Goal: Communication & Community: Answer question/provide support

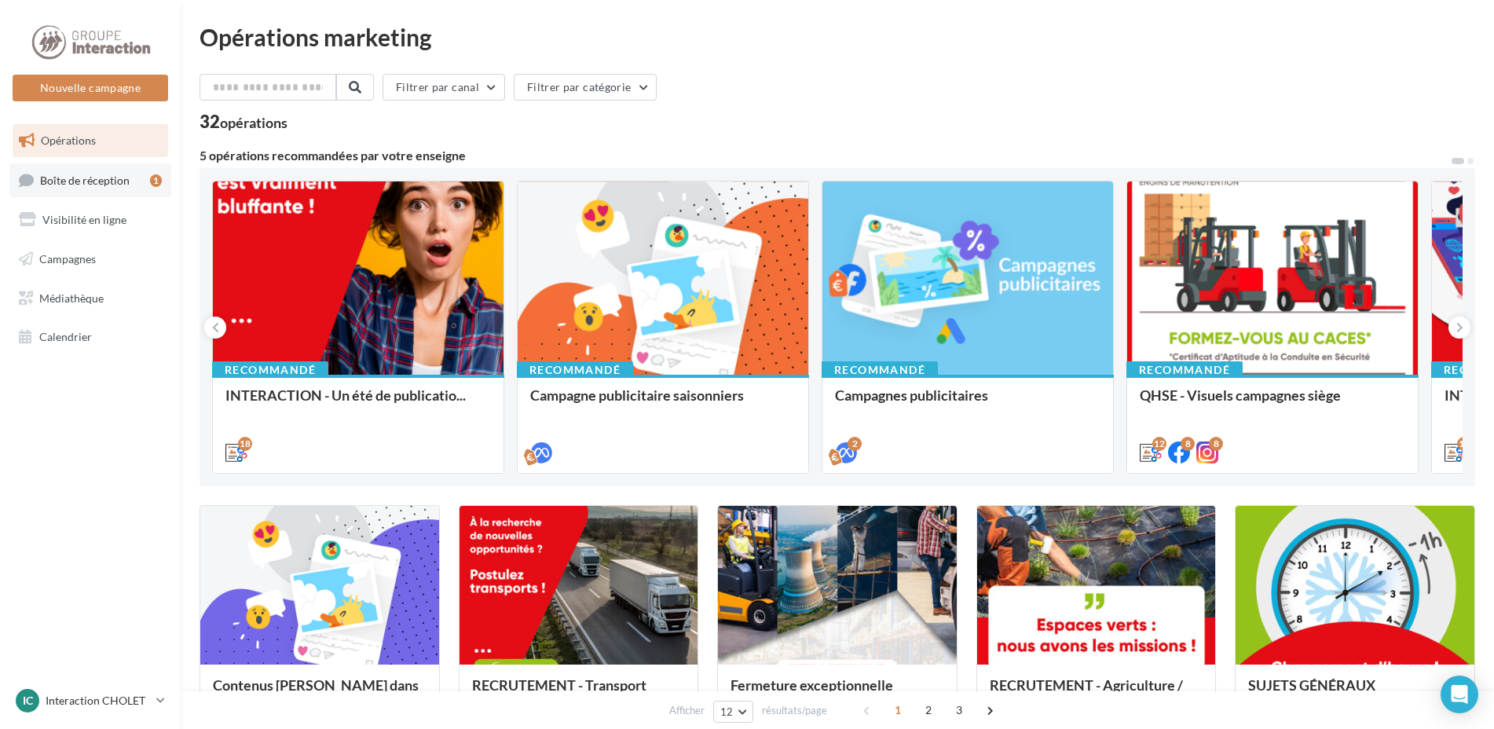
click at [86, 175] on span "Boîte de réception" at bounding box center [85, 179] width 90 height 13
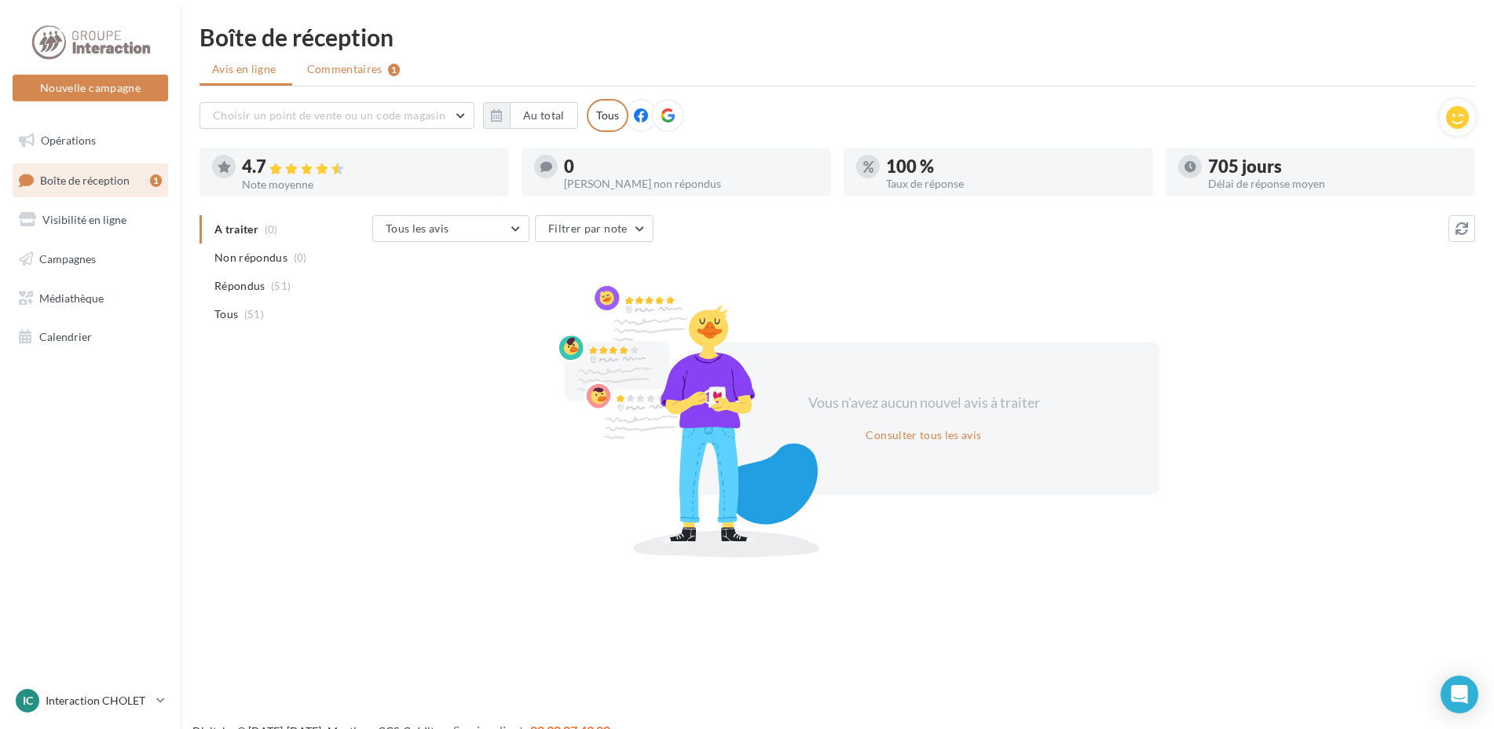
click at [339, 69] on span "Commentaires" at bounding box center [344, 69] width 75 height 16
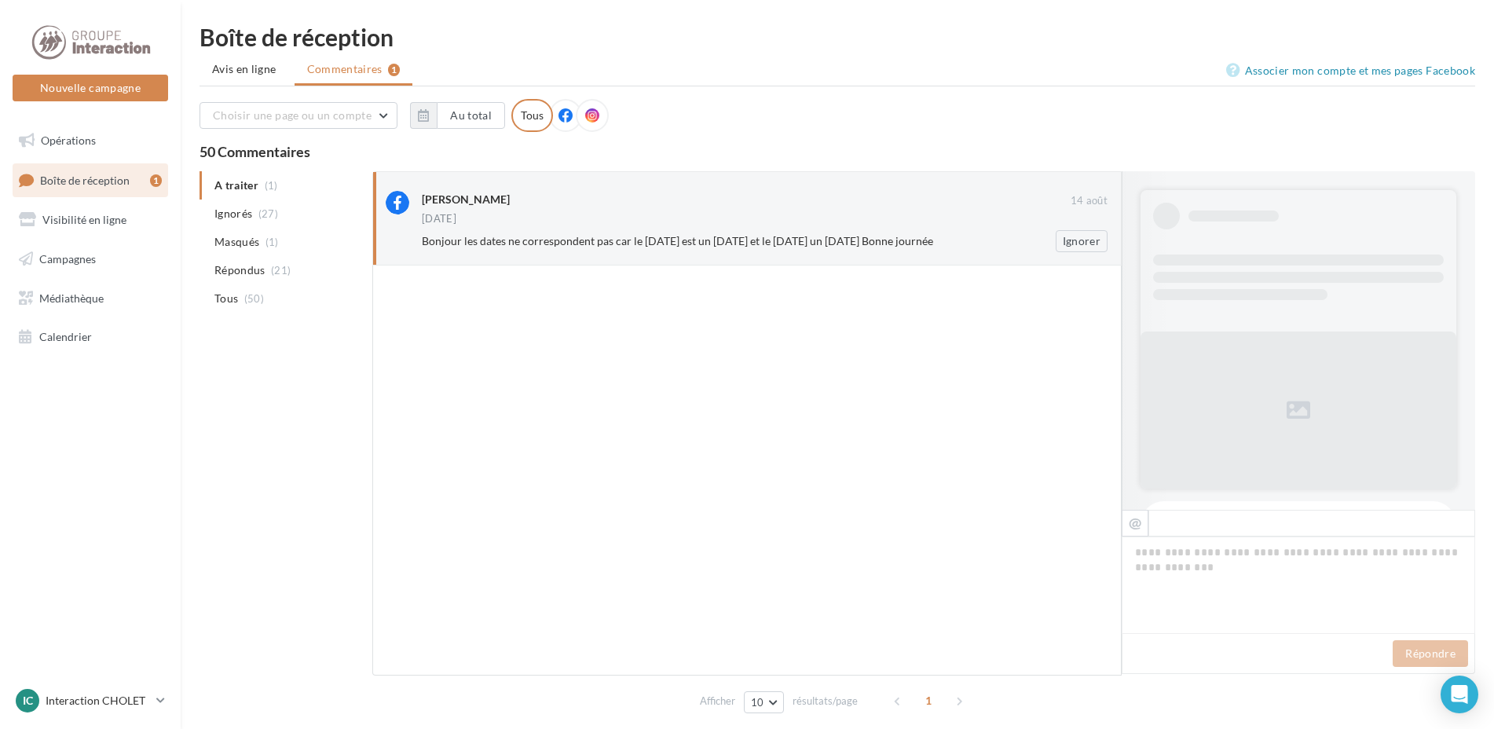
click at [832, 247] on span "Bonjour les dates ne correspondent pas car le [DATE] est un [DATE] et le [DATE]…" at bounding box center [677, 240] width 511 height 13
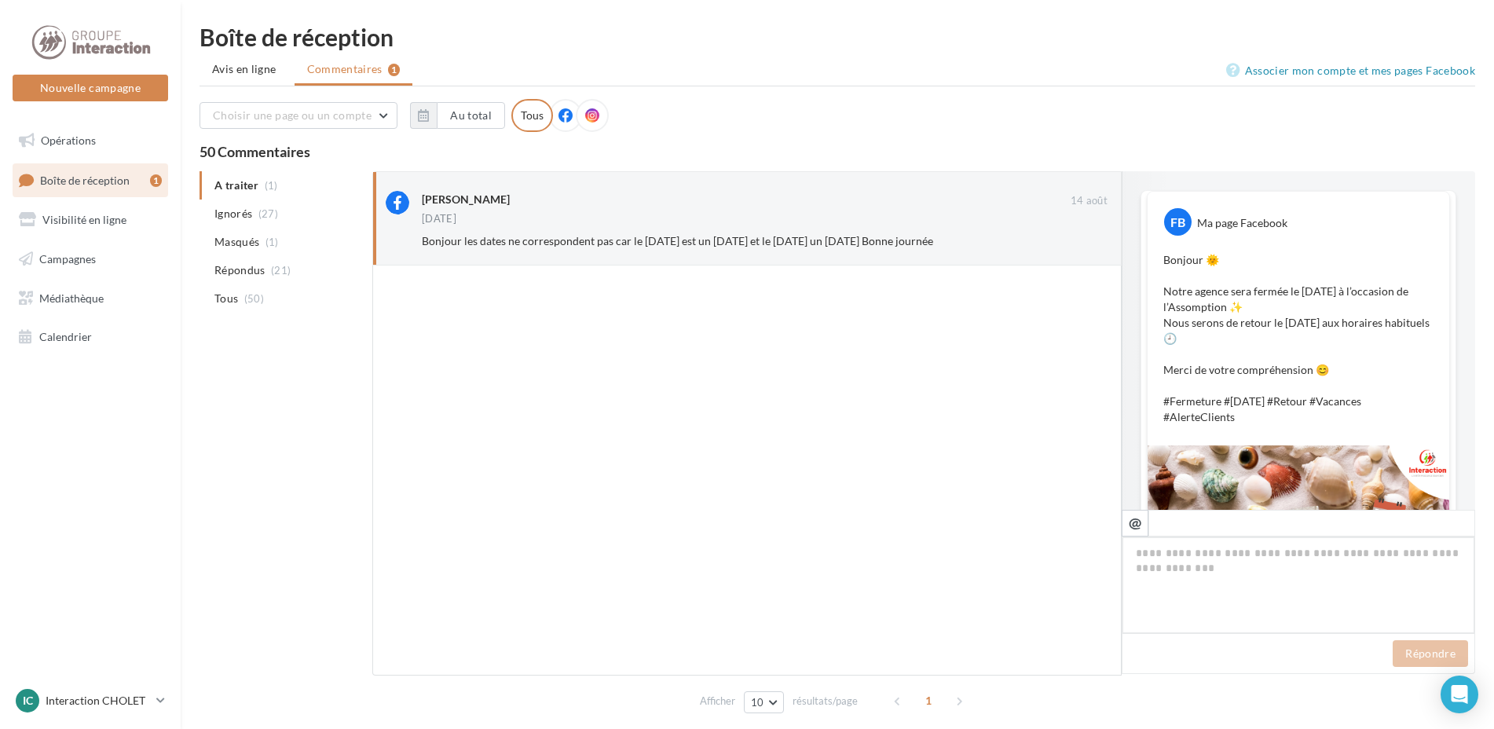
scroll to position [393, 0]
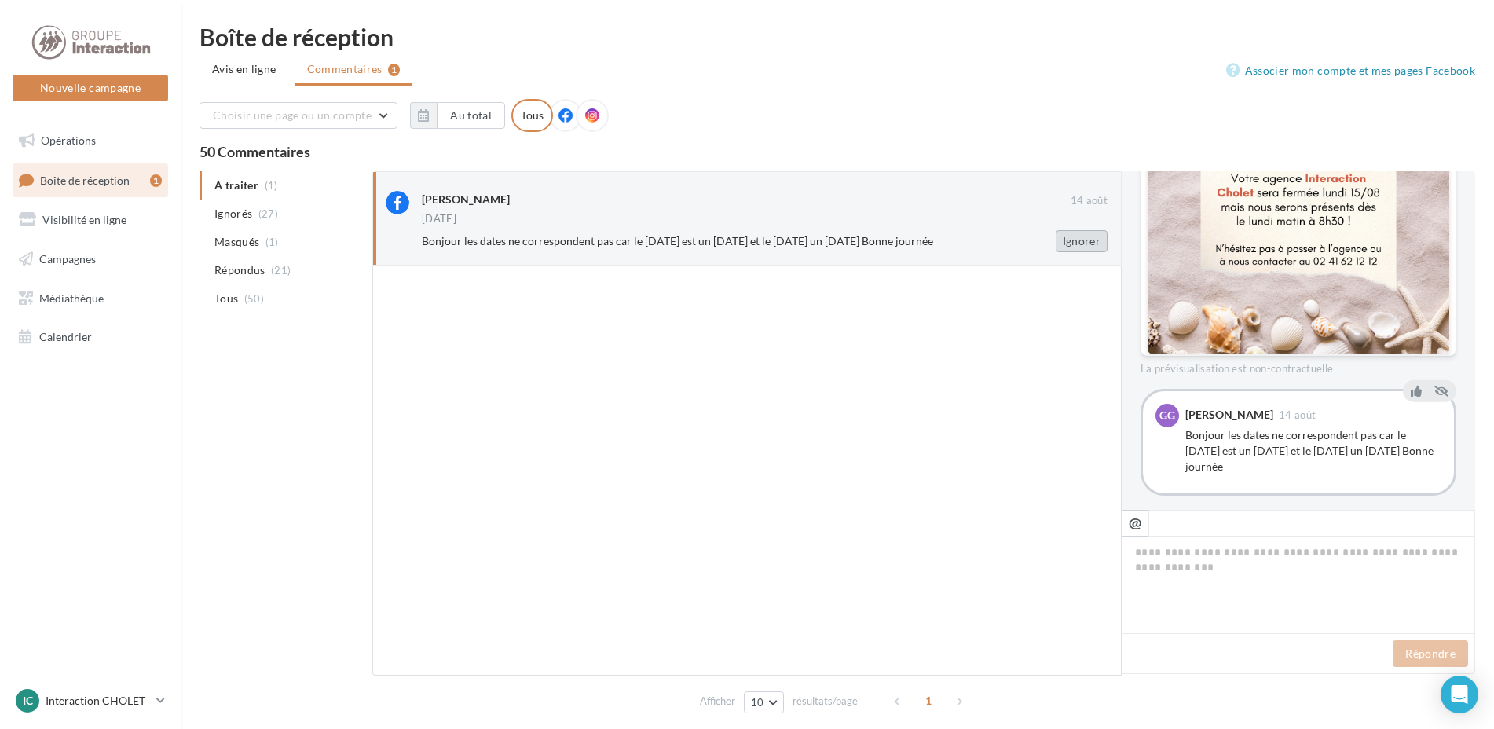
click at [1080, 236] on button "Ignorer" at bounding box center [1081, 241] width 52 height 22
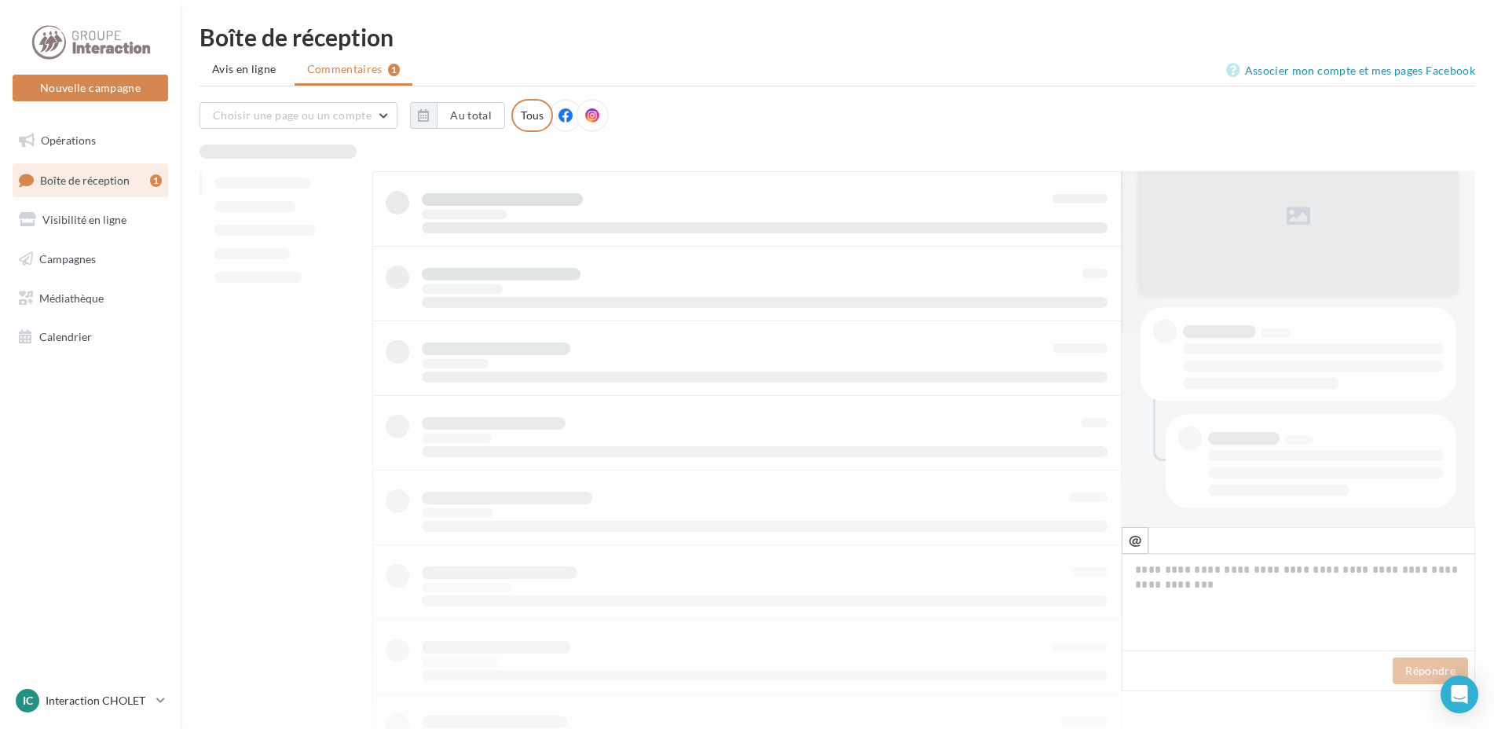
scroll to position [194, 0]
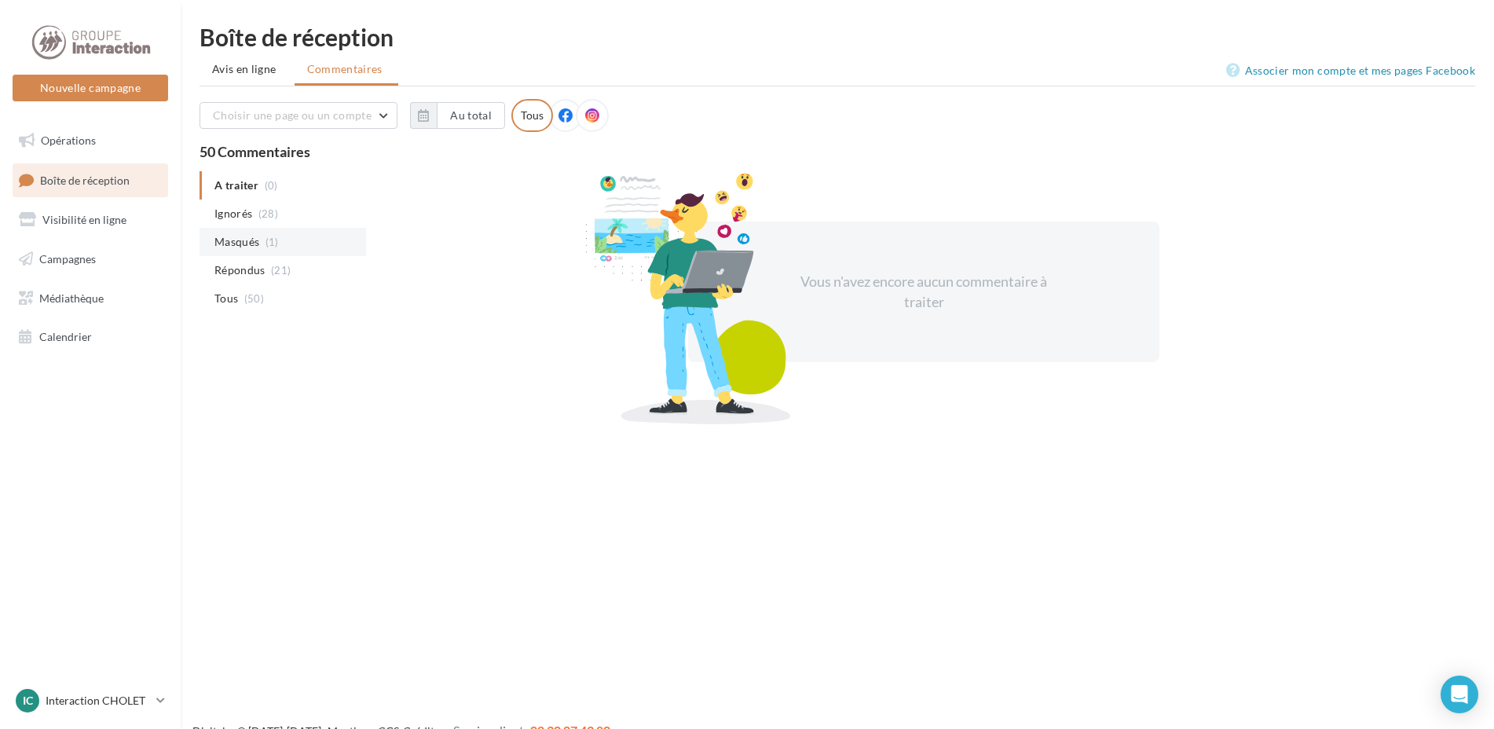
click at [261, 240] on li "Masqués (1)" at bounding box center [282, 242] width 166 height 28
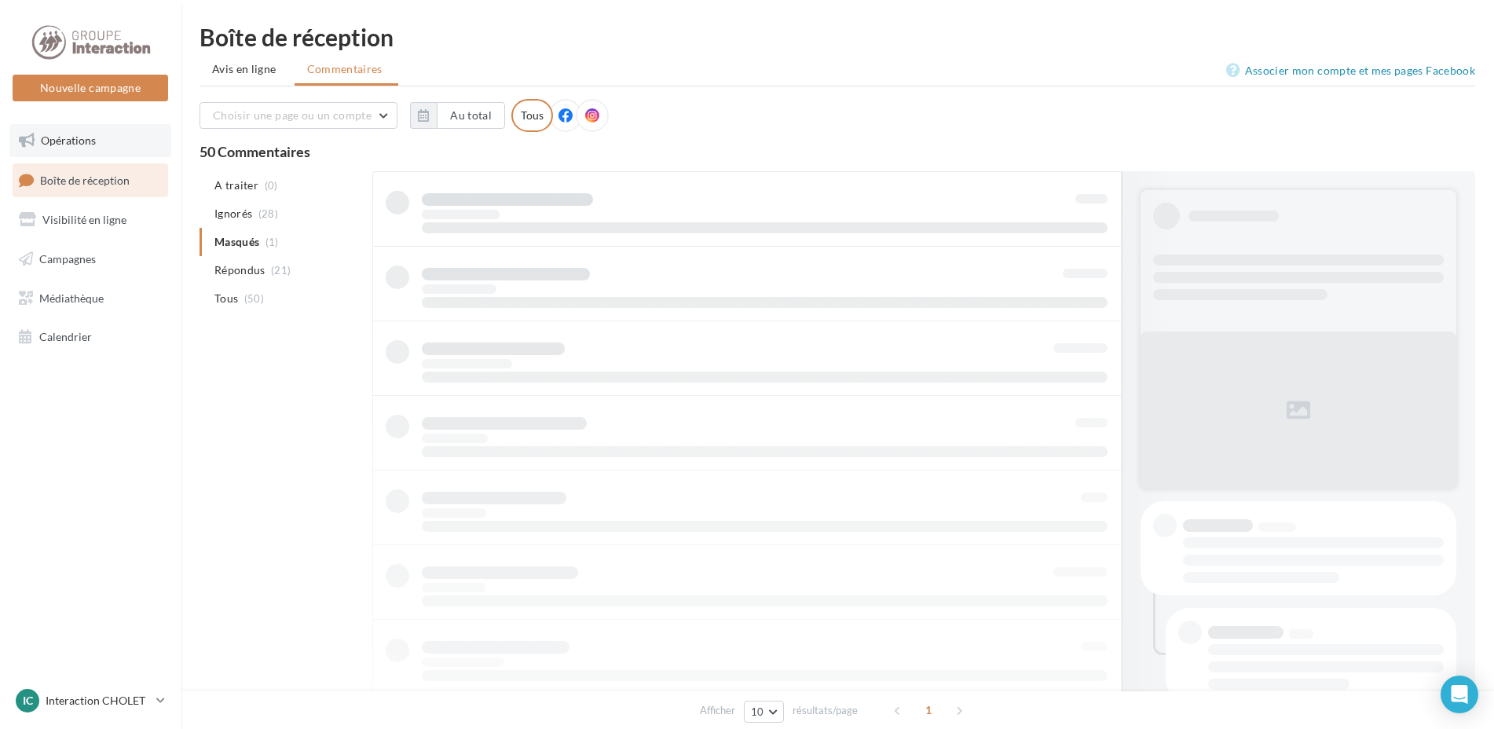
scroll to position [1, 0]
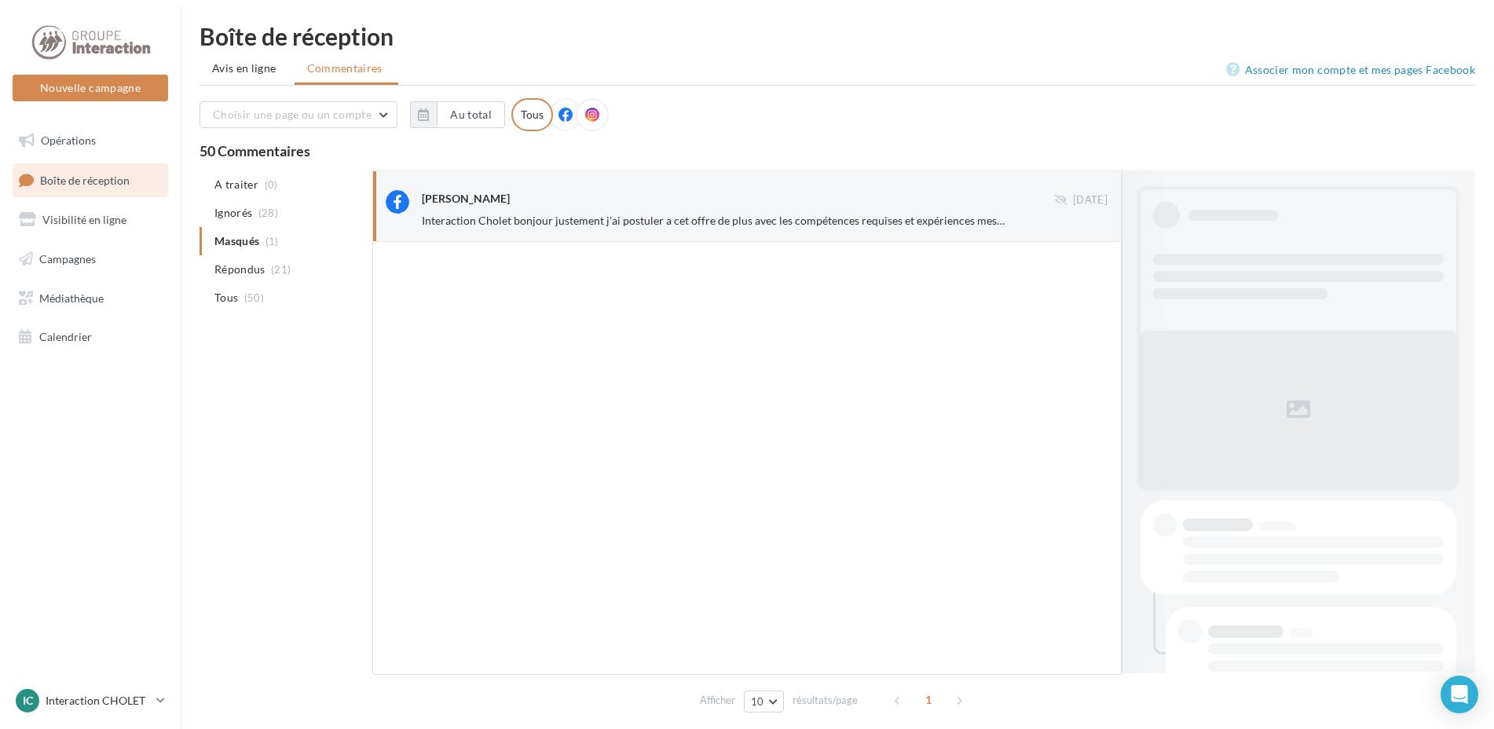
drag, startPoint x: 254, startPoint y: 75, endPoint x: 209, endPoint y: 58, distance: 47.7
click at [254, 75] on span "Avis en ligne" at bounding box center [244, 68] width 64 height 16
